Goal: Information Seeking & Learning: Learn about a topic

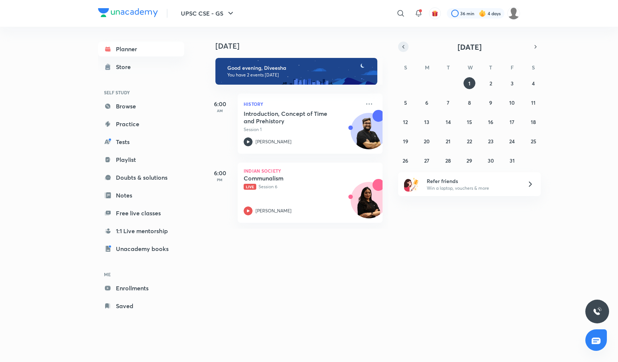
click at [406, 50] on icon "button" at bounding box center [404, 46] width 6 height 7
click at [451, 159] on abbr "30" at bounding box center [448, 160] width 6 height 7
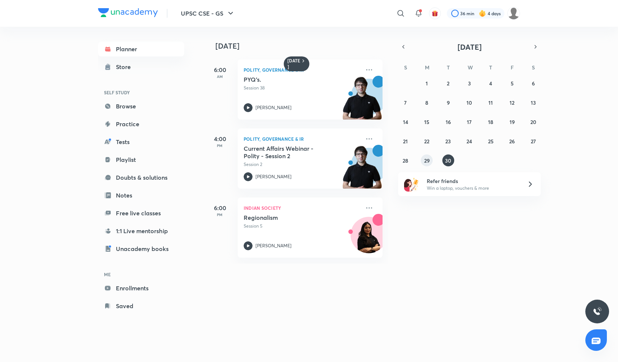
click at [431, 157] on button "29" at bounding box center [427, 161] width 12 height 12
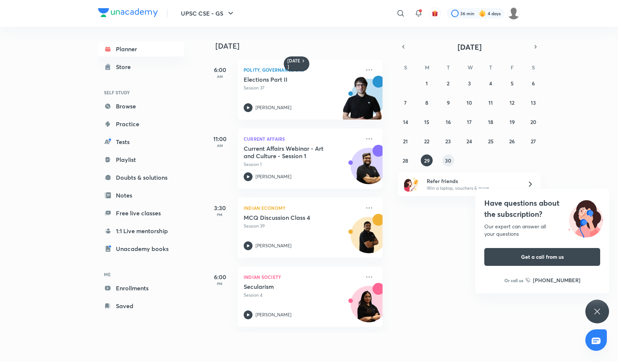
click at [450, 161] on abbr "30" at bounding box center [448, 160] width 6 height 7
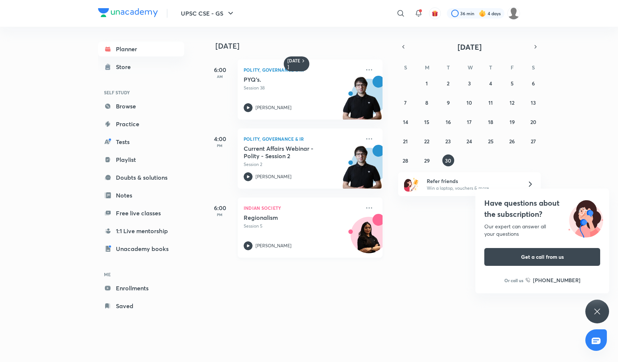
click at [264, 243] on p "[PERSON_NAME]" at bounding box center [274, 246] width 36 height 7
click at [296, 61] on h6 "[DATE]" at bounding box center [294, 64] width 13 height 12
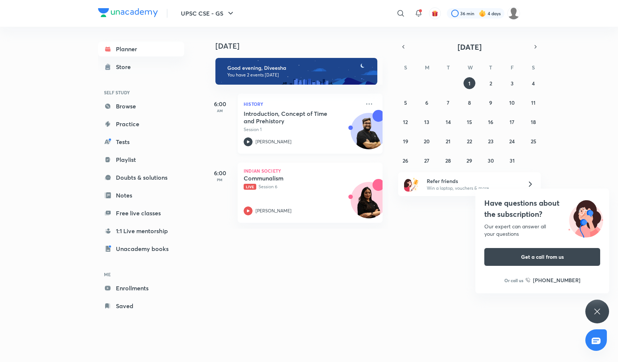
click at [249, 143] on icon at bounding box center [248, 141] width 9 height 9
